Goal: Find specific page/section: Find specific page/section

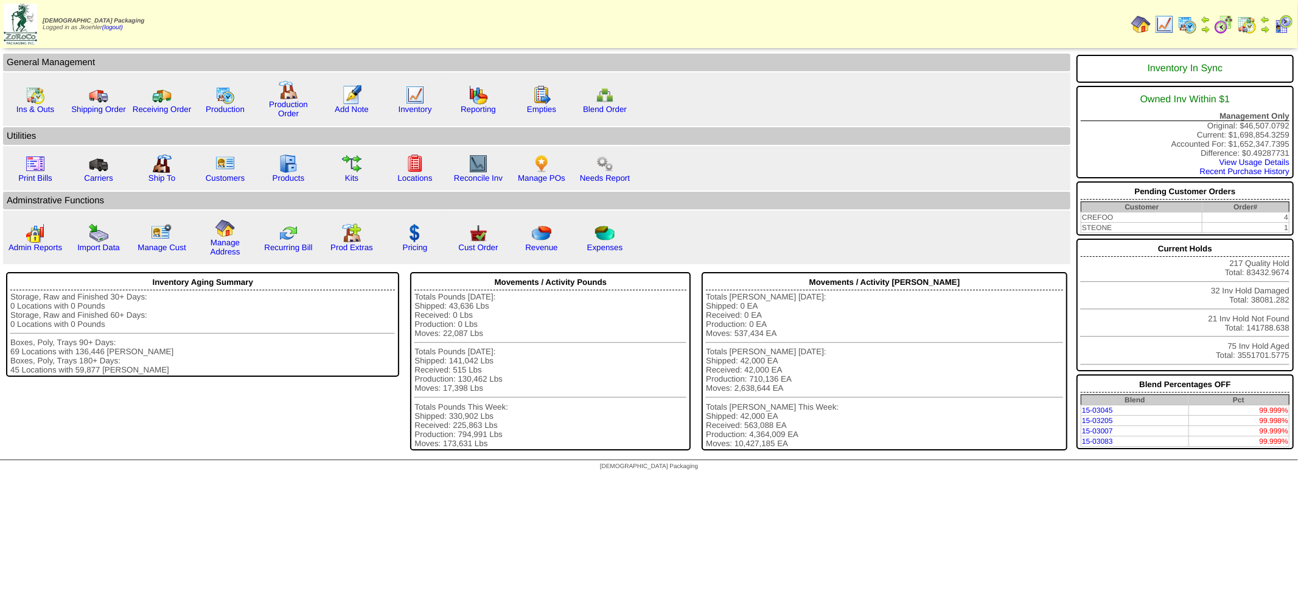
click at [1139, 27] on img at bounding box center [1140, 24] width 19 height 19
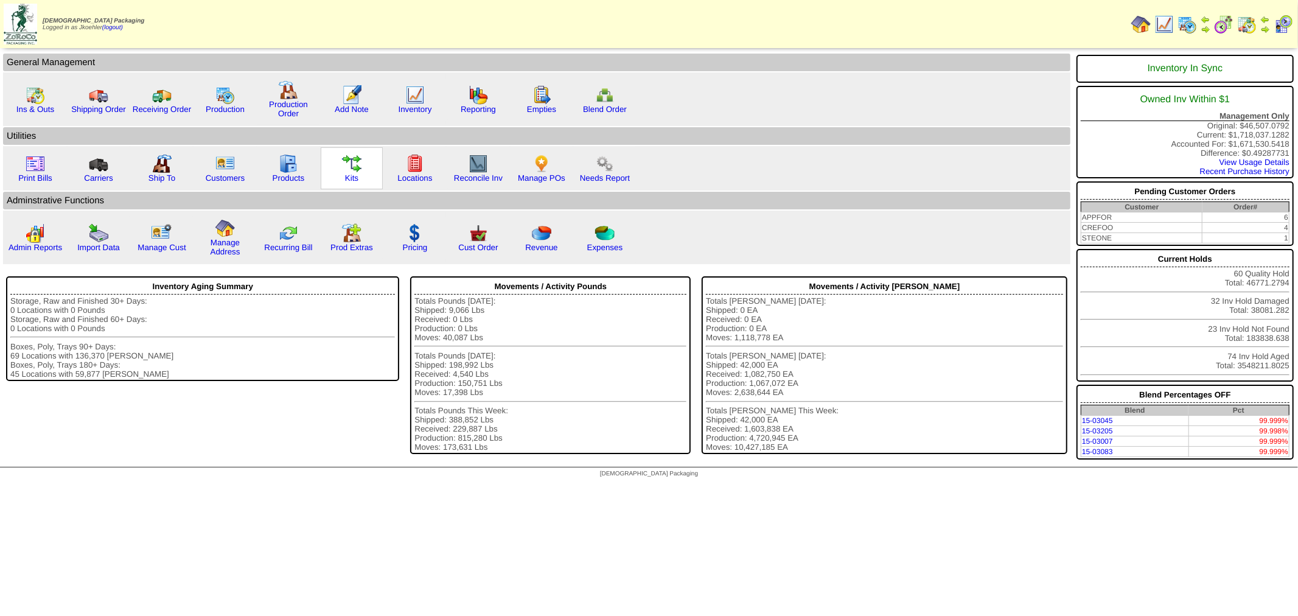
click at [351, 158] on img at bounding box center [351, 163] width 19 height 19
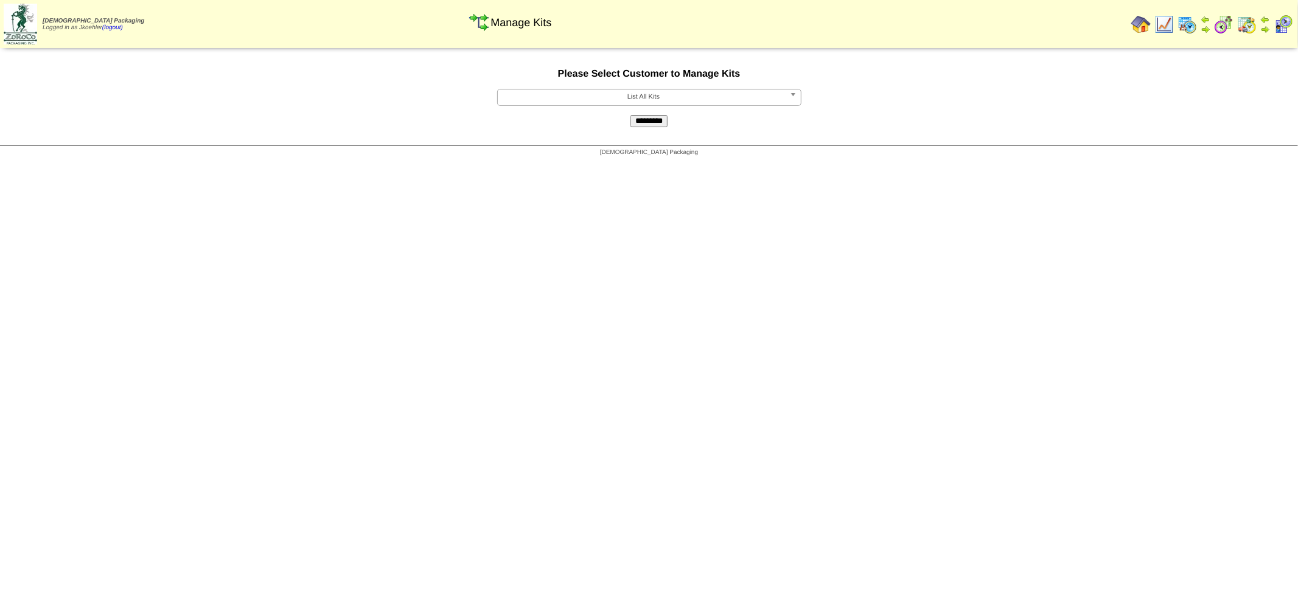
click at [791, 97] on b at bounding box center [795, 97] width 11 height 16
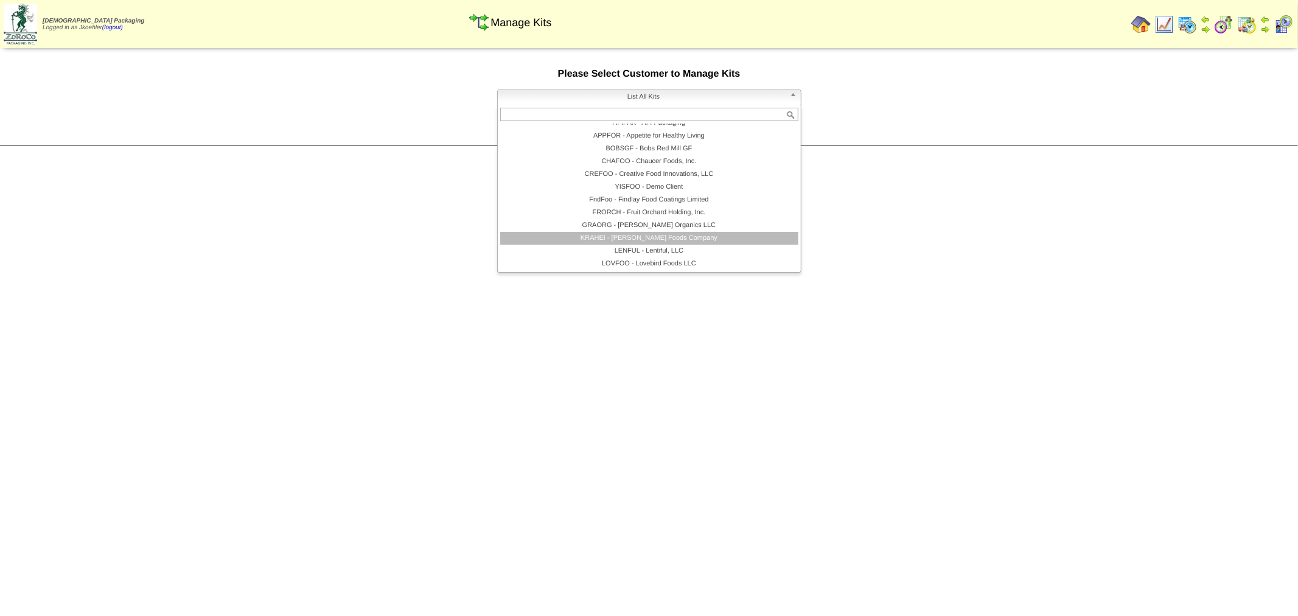
scroll to position [58, 0]
click at [688, 227] on li "LENFUL - Lentiful, LLC" at bounding box center [649, 225] width 298 height 13
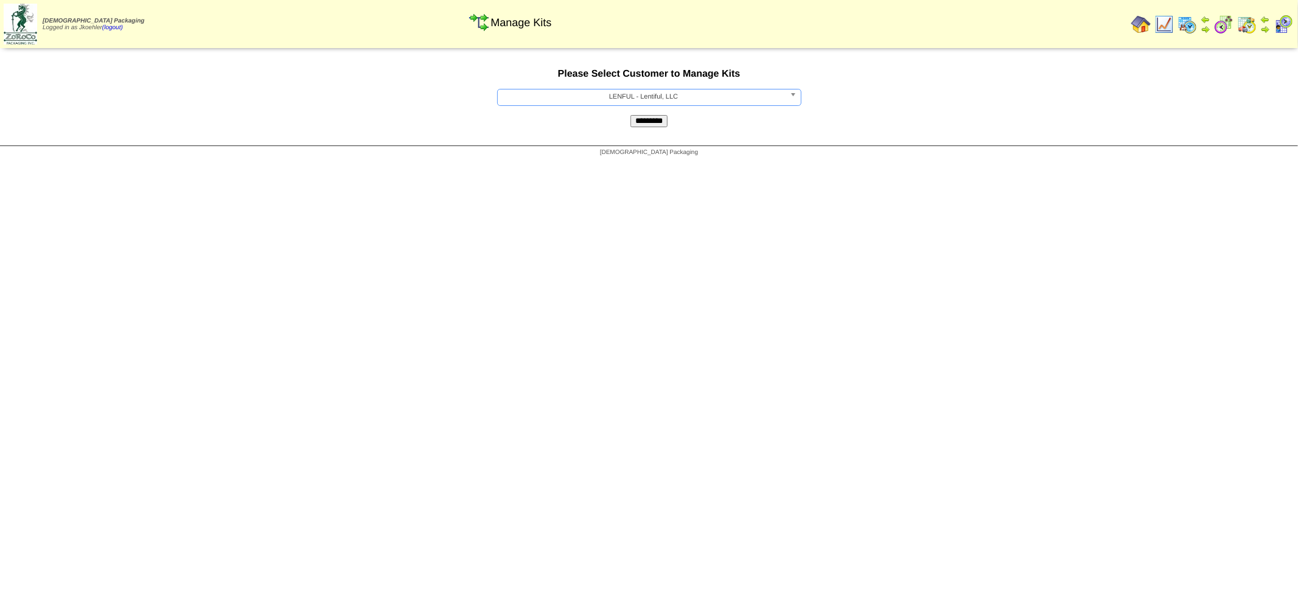
click at [658, 124] on input "*********" at bounding box center [648, 121] width 37 height 12
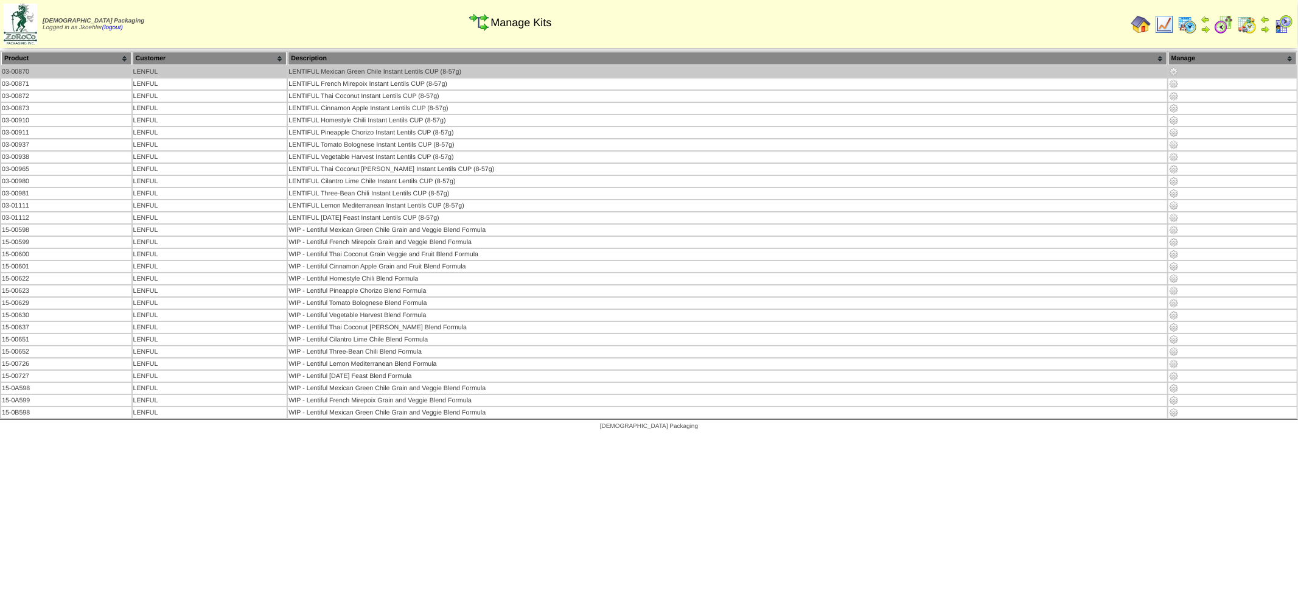
click at [1169, 73] on img at bounding box center [1174, 72] width 10 height 10
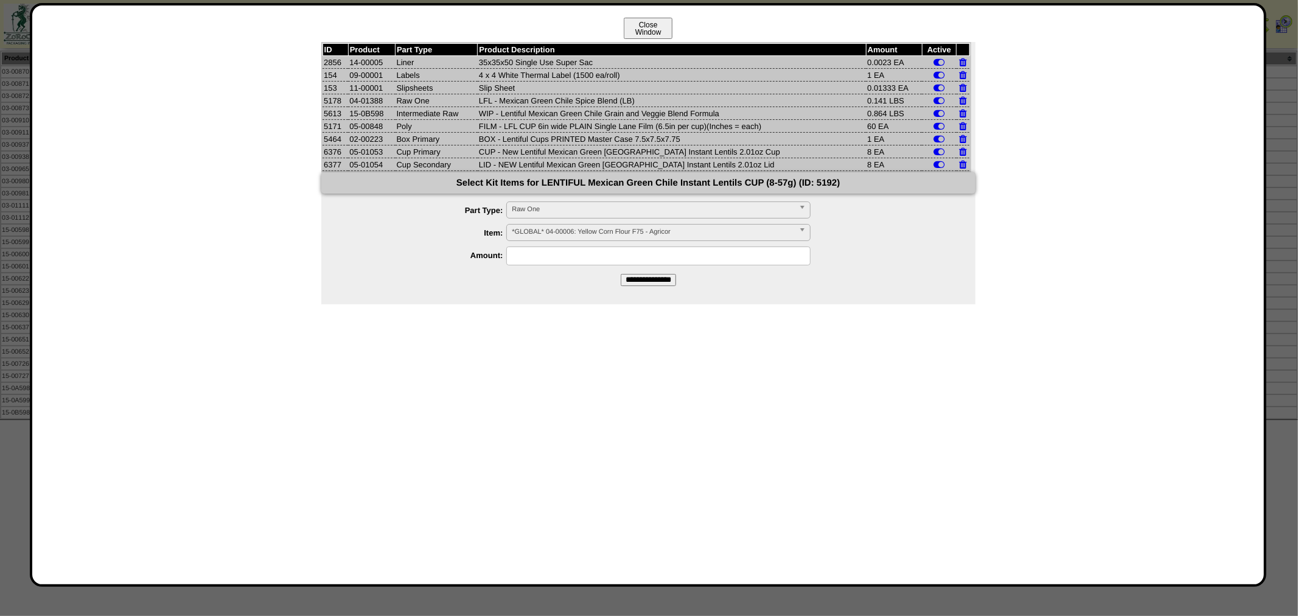
click at [639, 28] on button "Close Window" at bounding box center [648, 28] width 49 height 21
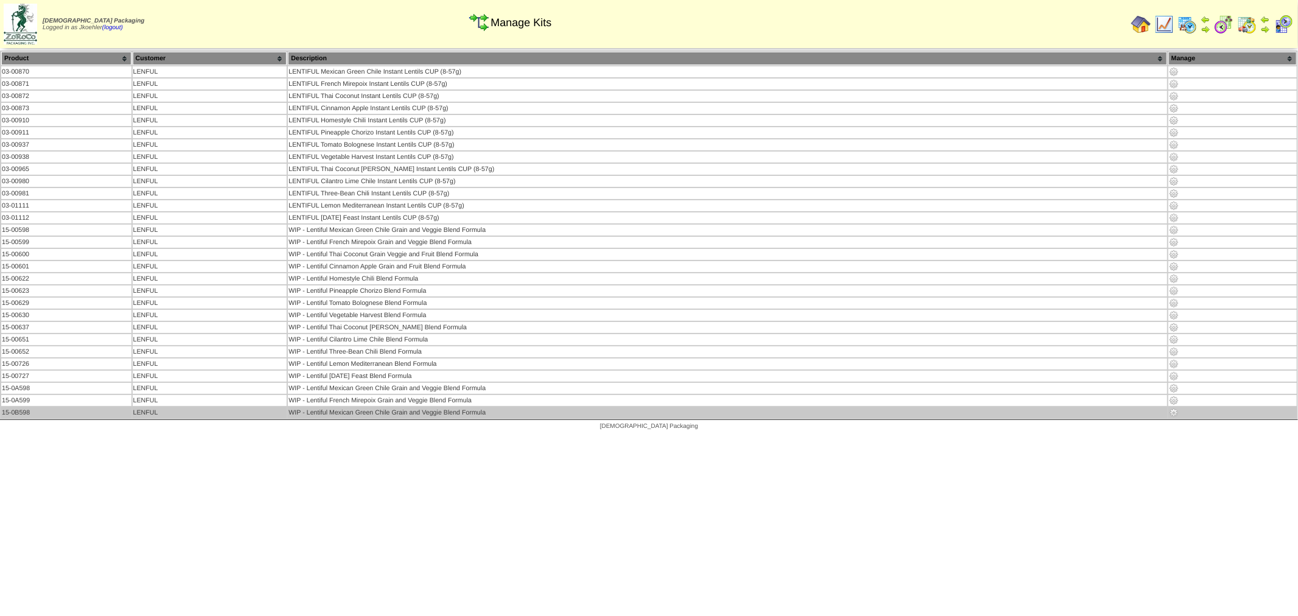
click at [1170, 408] on img at bounding box center [1174, 413] width 10 height 10
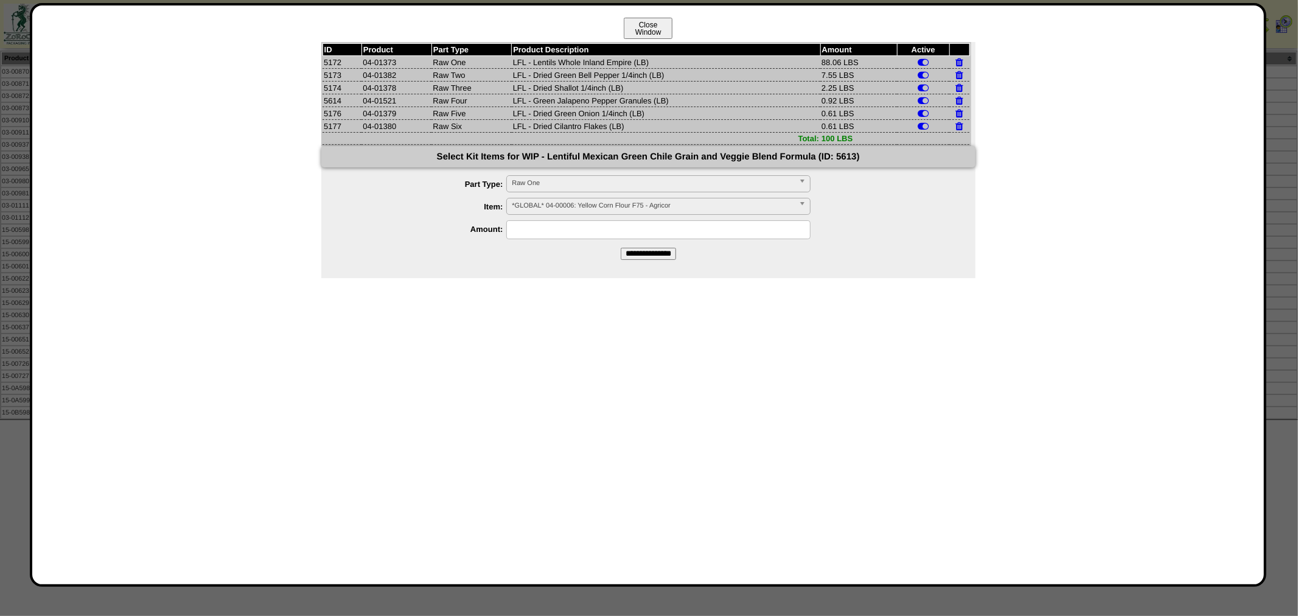
click at [634, 27] on button "Close Window" at bounding box center [648, 28] width 49 height 21
